Goal: Find contact information: Find contact information

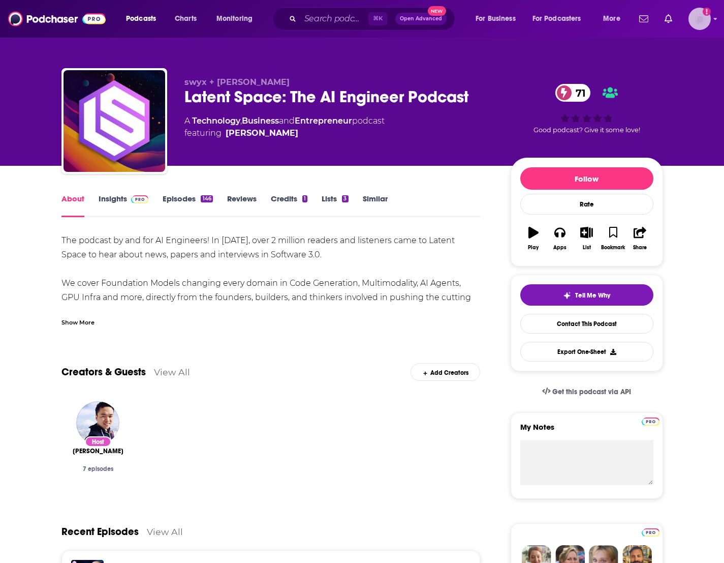
click at [703, 17] on img "Logged in as danikarchmer" at bounding box center [700, 19] width 22 height 22
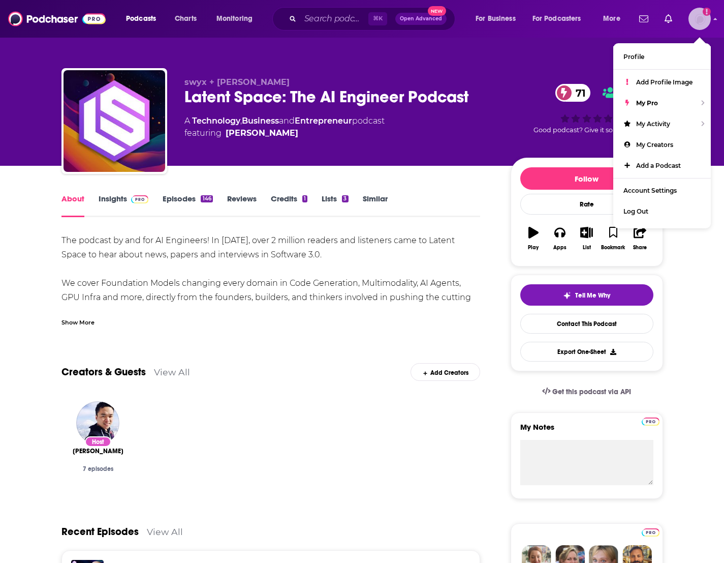
click at [703, 17] on img "Logged in as danikarchmer" at bounding box center [700, 19] width 22 height 22
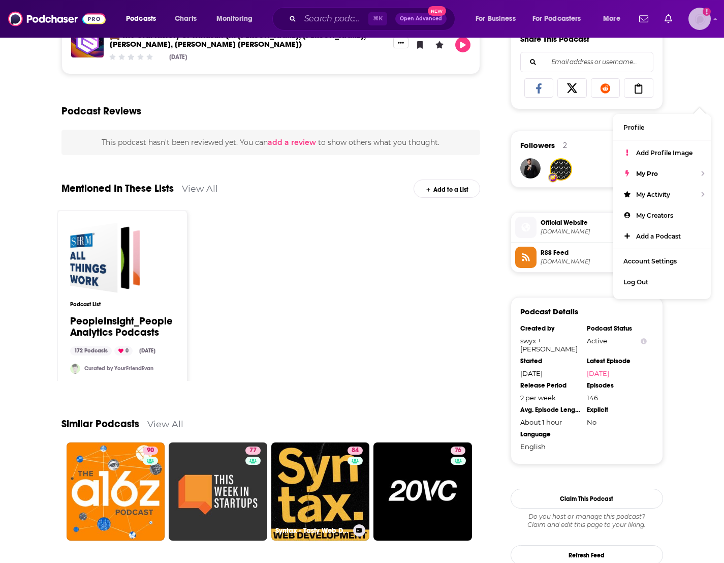
scroll to position [721, 0]
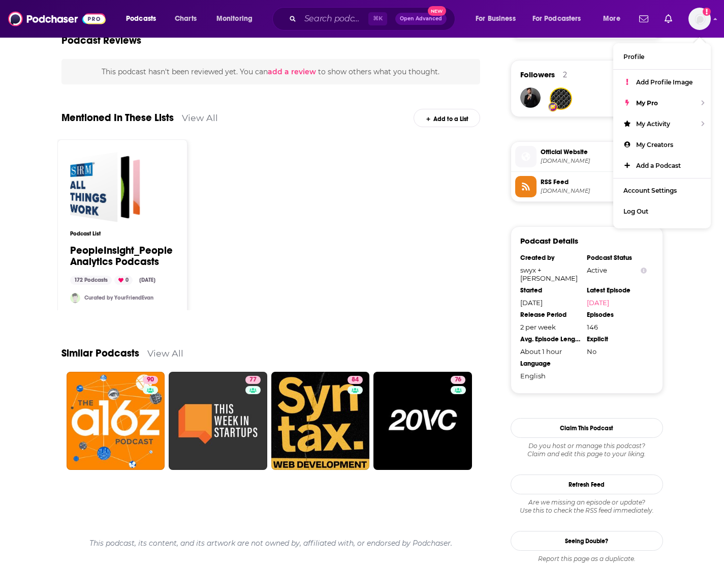
click at [317, 282] on div "Podcast List PeopleInsight_People Analytics Podcasts 172 Podcasts 0 [DATE] Cura…" at bounding box center [270, 224] width 427 height 171
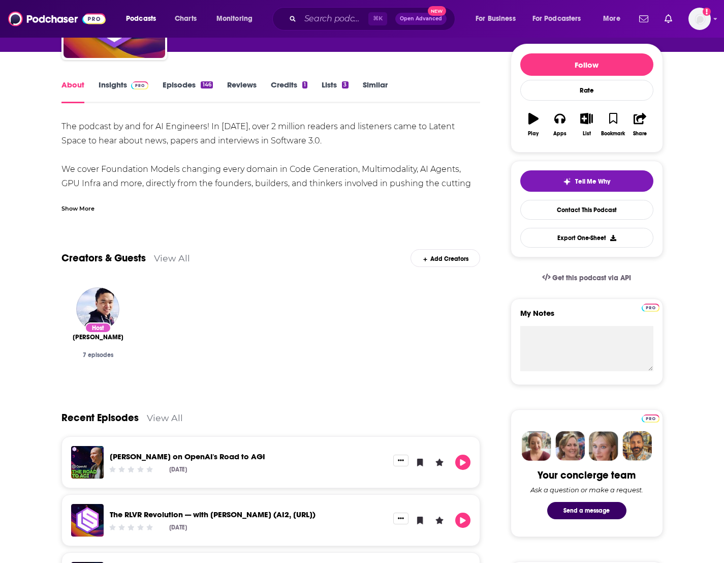
scroll to position [0, 0]
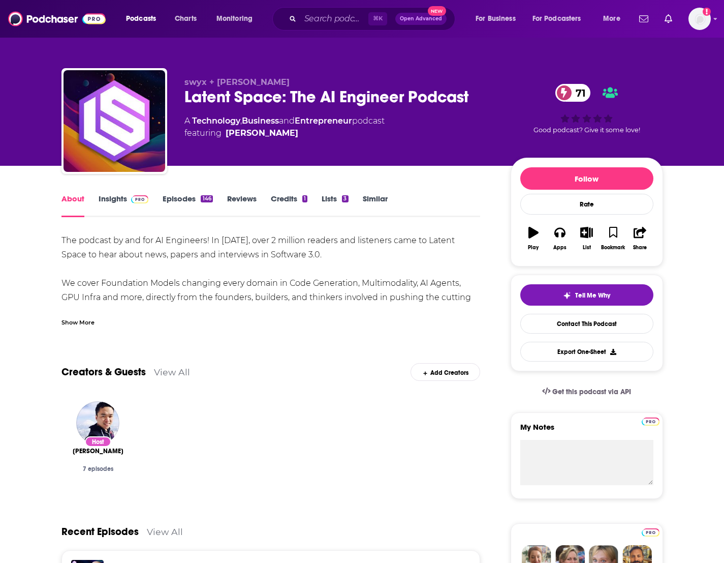
click at [115, 201] on link "Insights" at bounding box center [124, 205] width 50 height 23
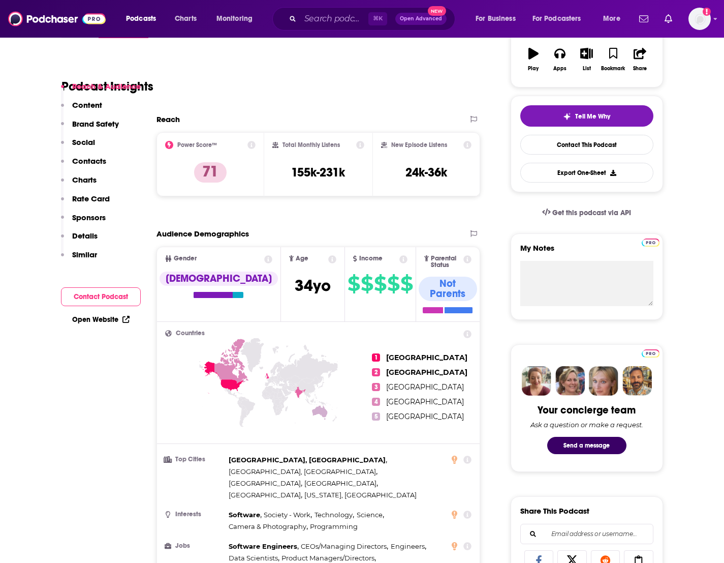
scroll to position [94, 0]
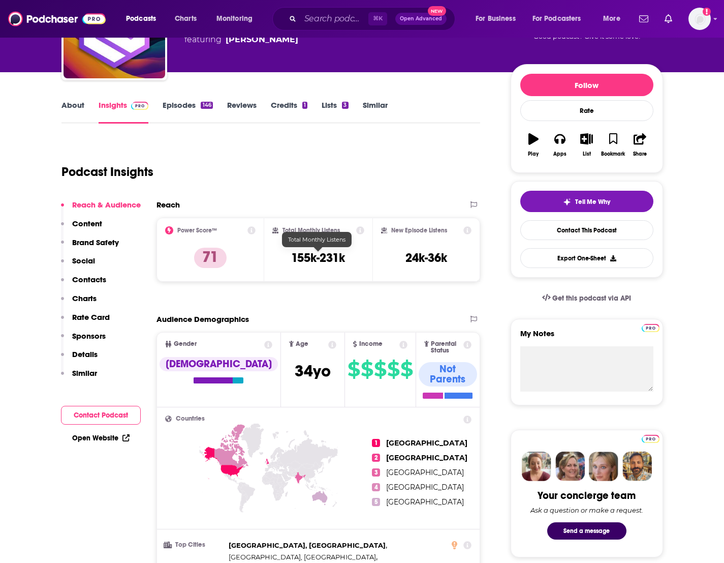
click at [317, 254] on h3 "155k-231k" at bounding box center [318, 257] width 54 height 15
copy div "155k-231k"
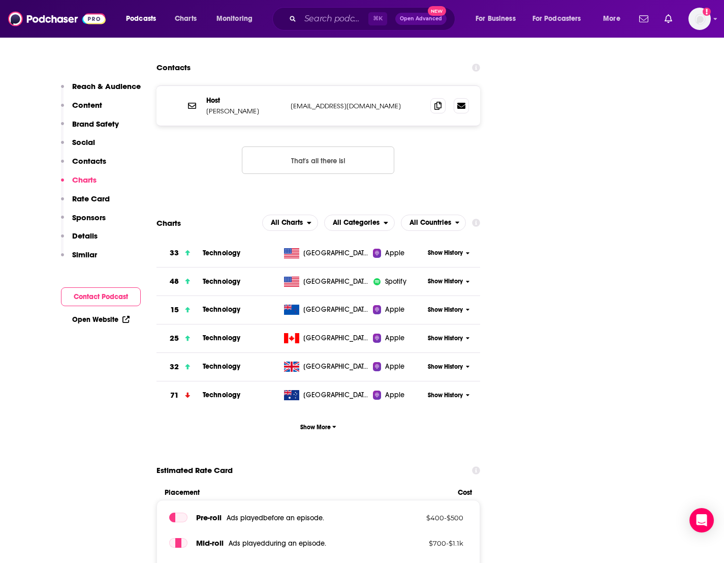
scroll to position [1148, 0]
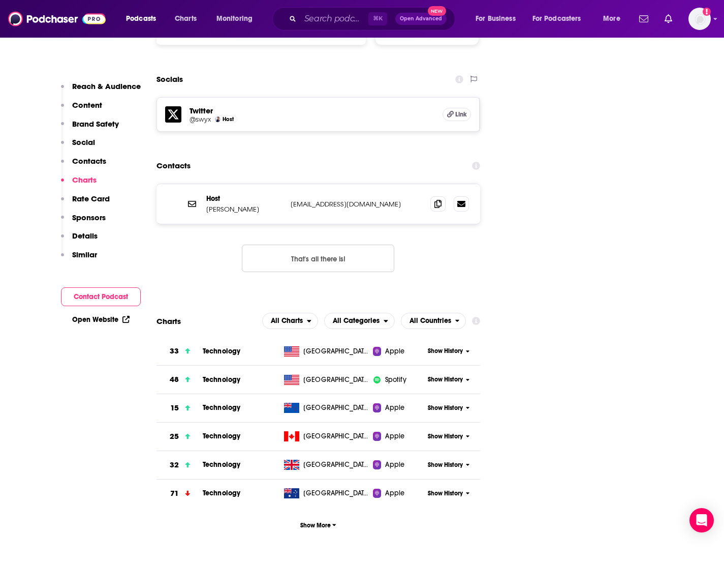
drag, startPoint x: 257, startPoint y: 160, endPoint x: 203, endPoint y: 162, distance: 53.4
click at [203, 184] on div "Host [PERSON_NAME] [PERSON_NAME][EMAIL_ADDRESS][DOMAIN_NAME] [EMAIL_ADDRESS][DO…" at bounding box center [319, 204] width 324 height 40
copy p "[PERSON_NAME]"
click at [437, 199] on icon at bounding box center [437, 203] width 7 height 8
